Goal: Information Seeking & Learning: Learn about a topic

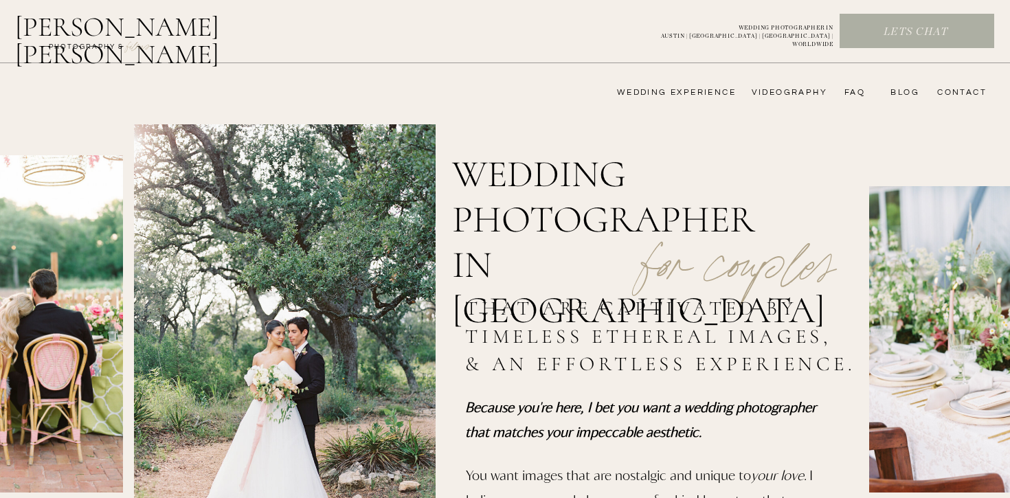
click at [659, 96] on nav "wedding experience" at bounding box center [667, 92] width 138 height 11
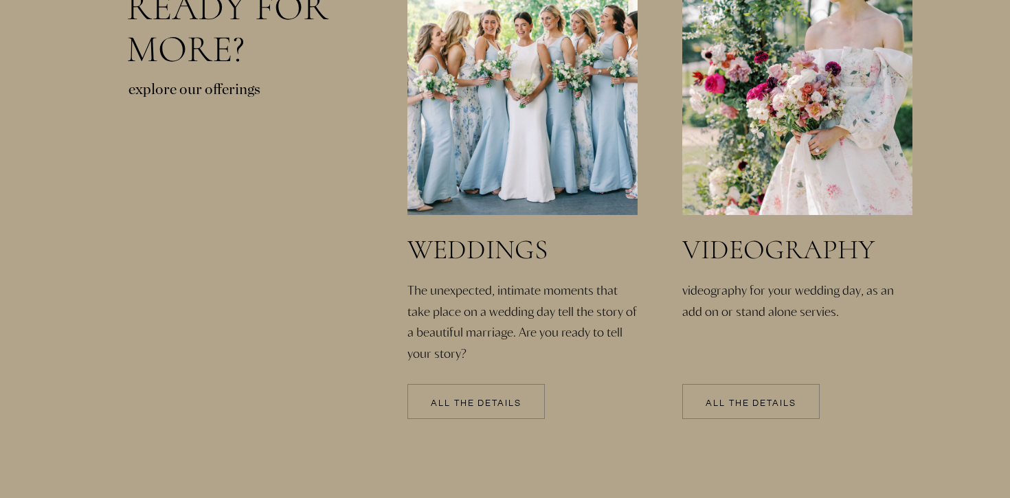
scroll to position [2949, 0]
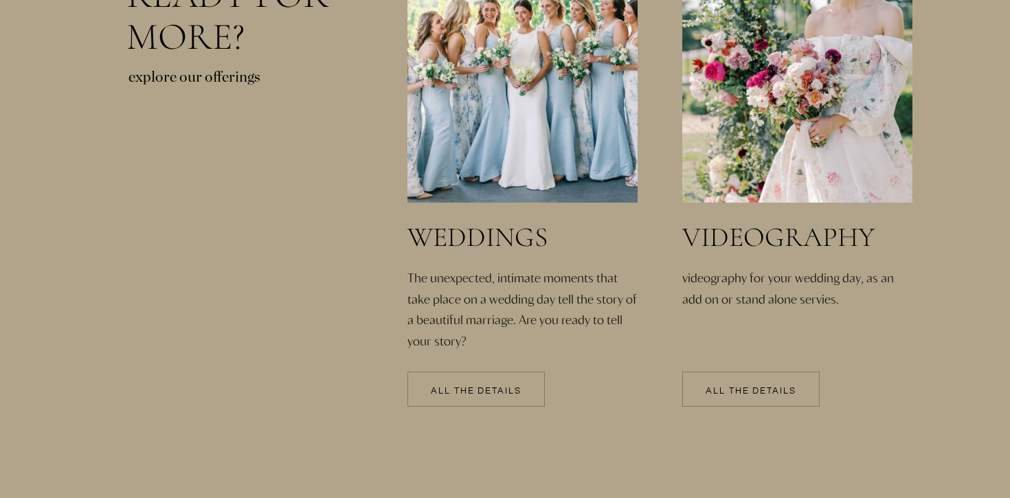
click at [486, 393] on p "All the details" at bounding box center [475, 392] width 137 height 10
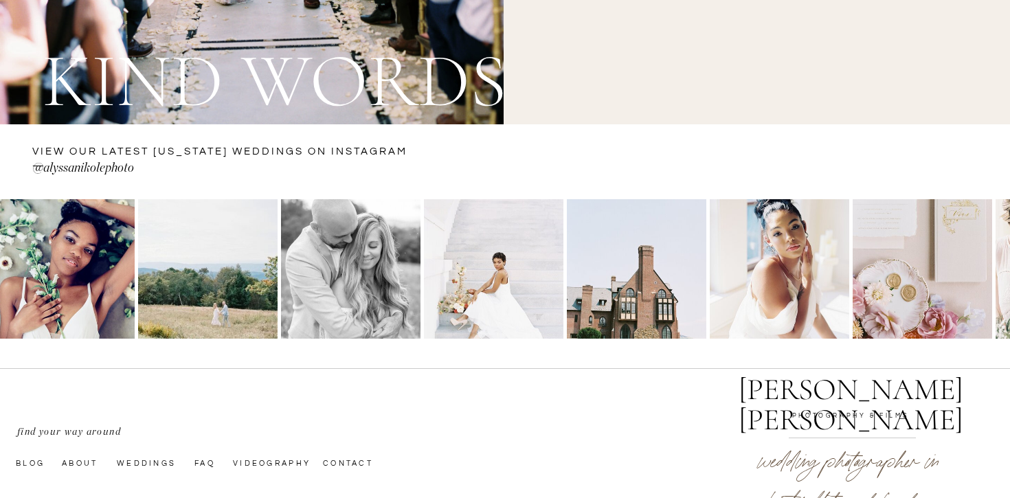
scroll to position [5190, 0]
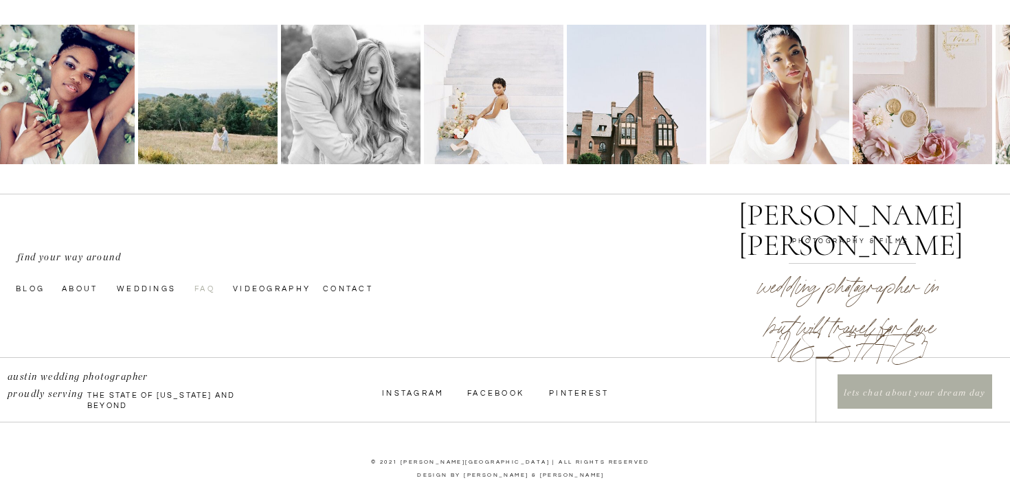
click at [201, 291] on nav "faq" at bounding box center [205, 287] width 22 height 11
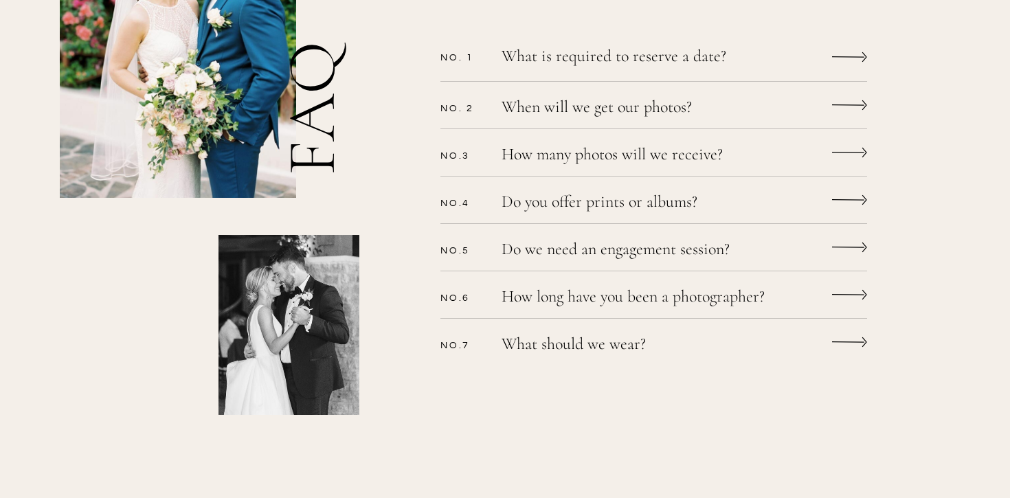
scroll to position [530, 0]
